Goal: Navigation & Orientation: Go to known website

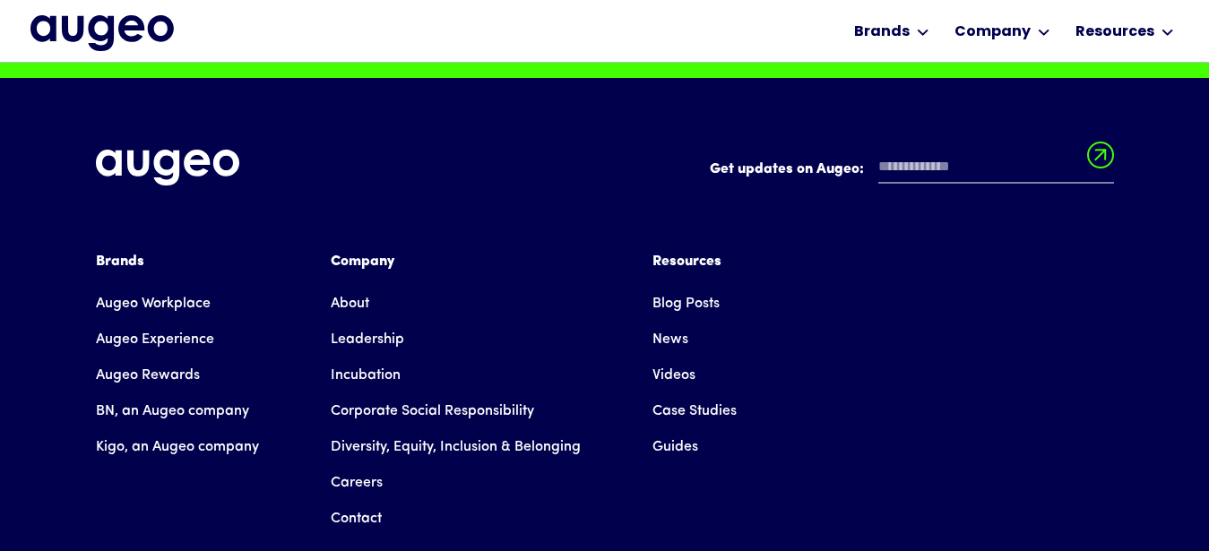
scroll to position [13622, 0]
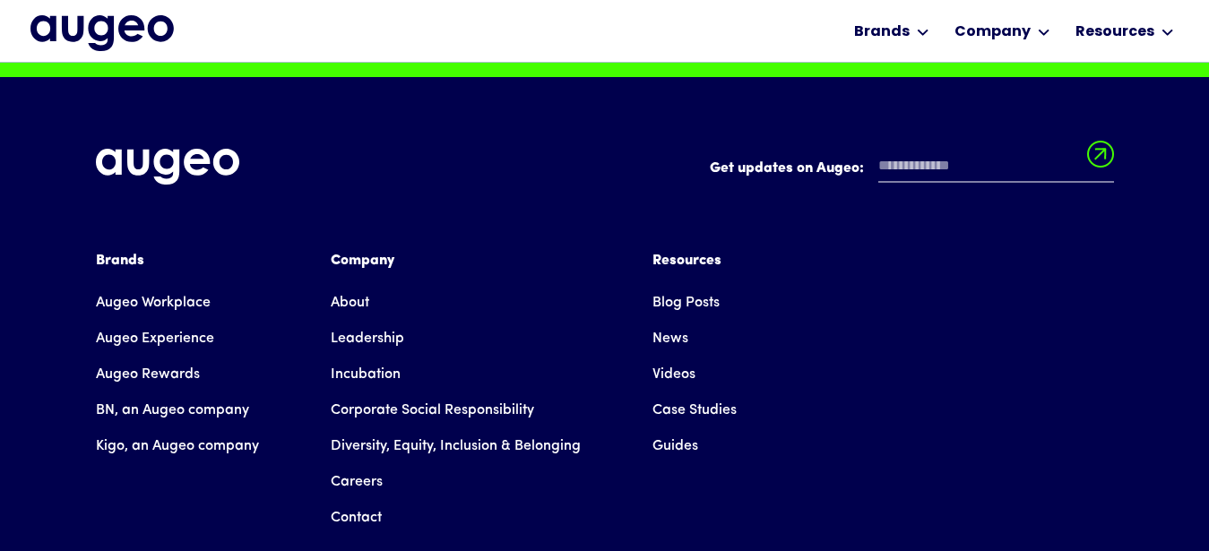
click at [132, 285] on link "Augeo Workplace" at bounding box center [153, 303] width 115 height 36
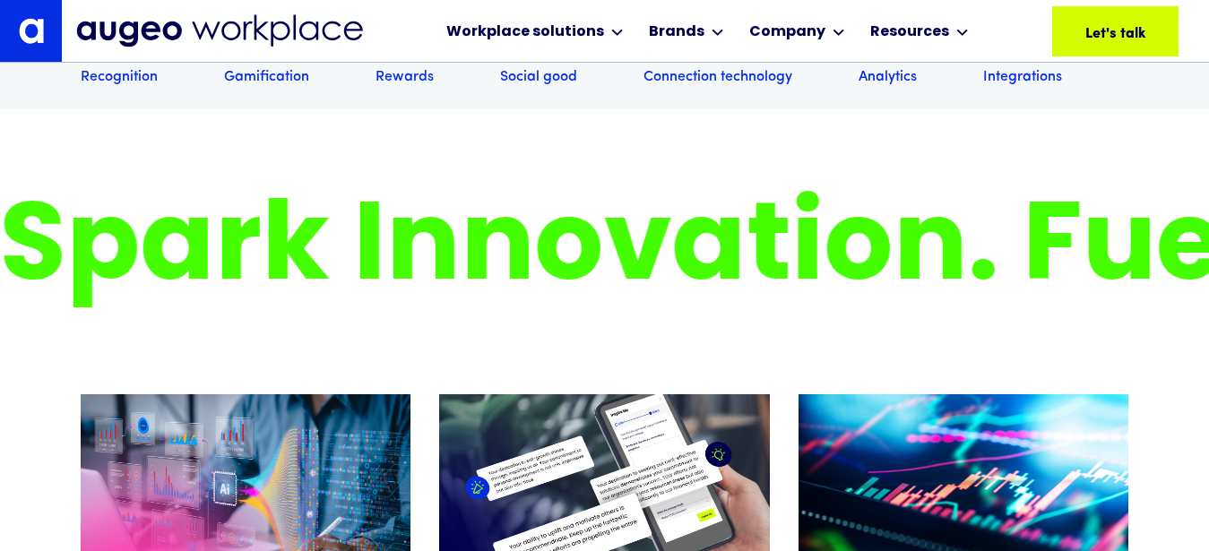
scroll to position [11134, 0]
